Goal: Transaction & Acquisition: Subscribe to service/newsletter

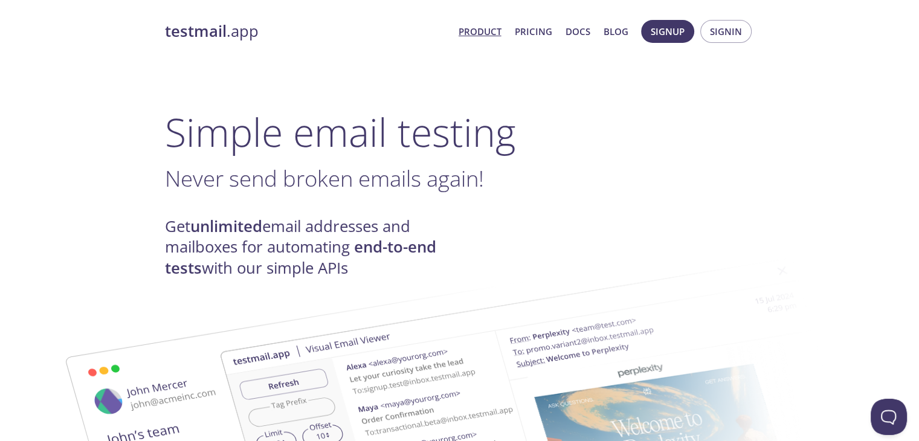
click at [483, 28] on link "Product" at bounding box center [479, 32] width 43 height 16
click at [684, 31] on span "Signup" at bounding box center [668, 32] width 34 height 16
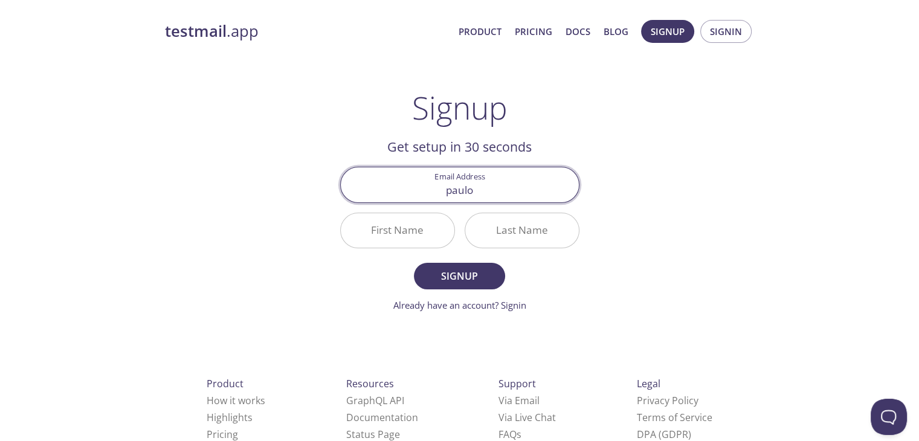
type input "[EMAIL_ADDRESS][PERSON_NAME][DOMAIN_NAME]"
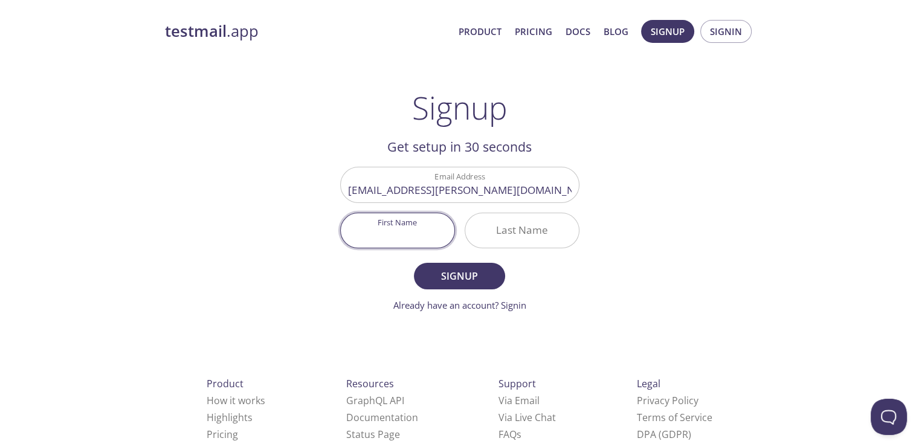
click at [408, 235] on input "First Name" at bounding box center [398, 230] width 114 height 34
type input "Paulo"
type input "F"
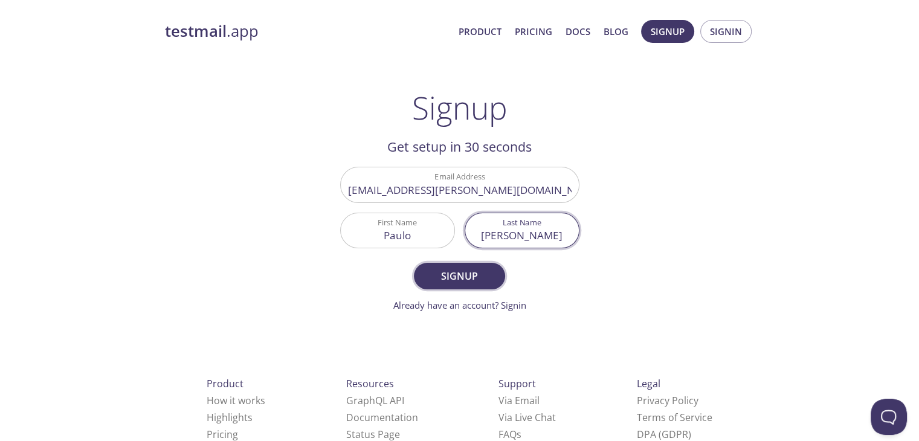
type input "[PERSON_NAME]"
click at [449, 278] on span "Signup" at bounding box center [459, 276] width 64 height 17
click at [449, 278] on form "Email Address [EMAIL_ADDRESS][PERSON_NAME][DOMAIN_NAME] First Name [PERSON_NAME…" at bounding box center [459, 239] width 239 height 145
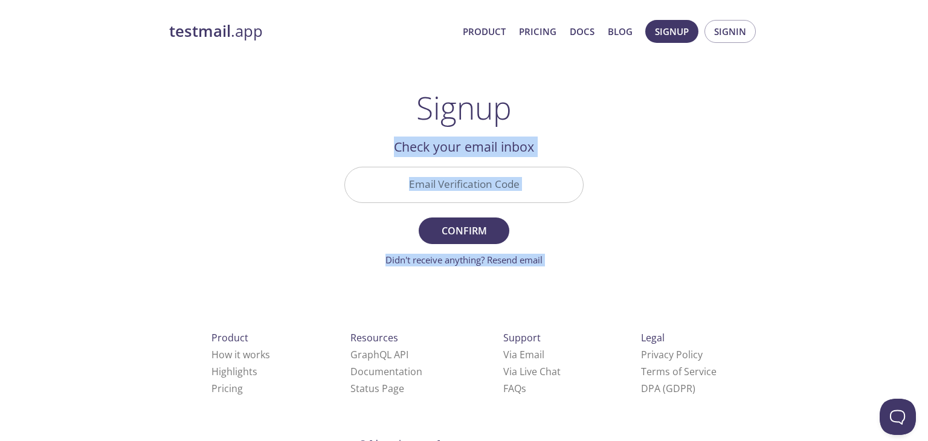
click at [428, 187] on input "Email Verification Code" at bounding box center [464, 184] width 238 height 34
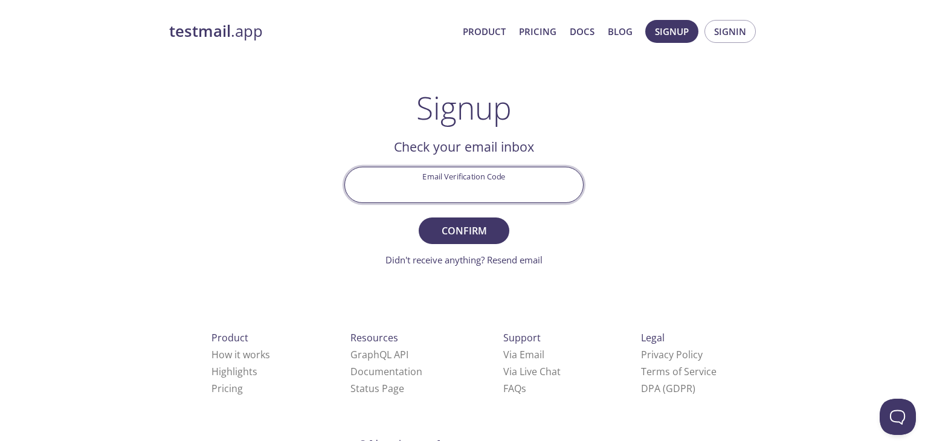
paste input "4EBTFUU"
type input "4EBTFUU"
click at [449, 227] on span "Confirm" at bounding box center [464, 230] width 64 height 17
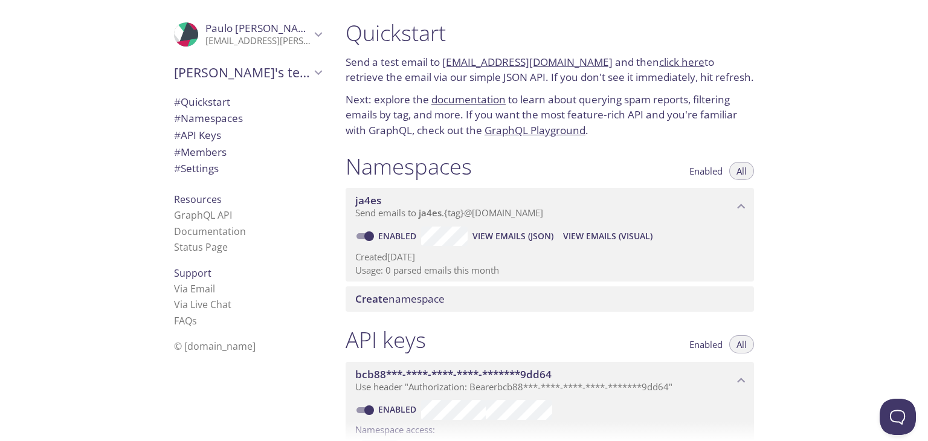
click at [495, 132] on link "GraphQL Playground" at bounding box center [534, 130] width 101 height 14
click at [659, 63] on link "click here" at bounding box center [681, 62] width 45 height 14
click at [675, 62] on link "click here" at bounding box center [681, 62] width 45 height 14
click at [500, 126] on link "GraphQL Playground" at bounding box center [534, 130] width 101 height 14
